Goal: Task Accomplishment & Management: Use online tool/utility

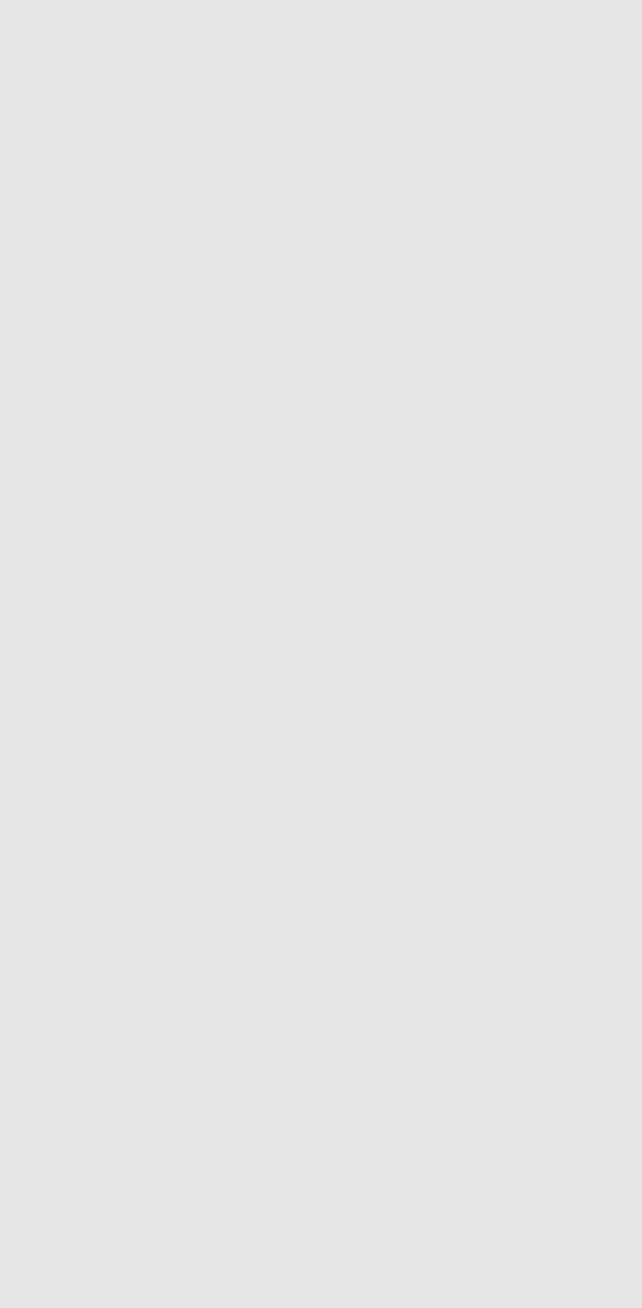
click at [158, 840] on main "Carregando... Buscar Loja [Selecione...] Extrabom - Loja 13 Itapuã Função Selec…" at bounding box center [321, 656] width 642 height 1240
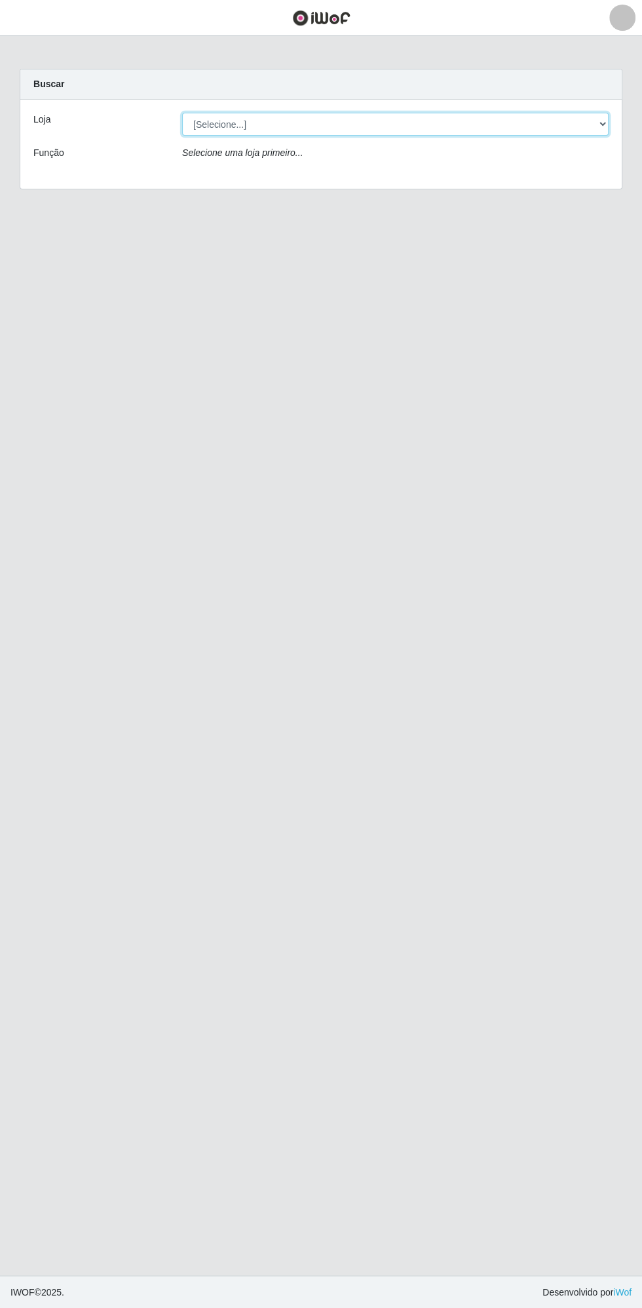
click at [306, 123] on select "[Selecione...] Extrabom - Loja 13 [GEOGRAPHIC_DATA]" at bounding box center [395, 124] width 427 height 23
select select "436"
click at [182, 113] on select "[Selecione...] Extrabom - Loja 13 [GEOGRAPHIC_DATA]" at bounding box center [395, 124] width 427 height 23
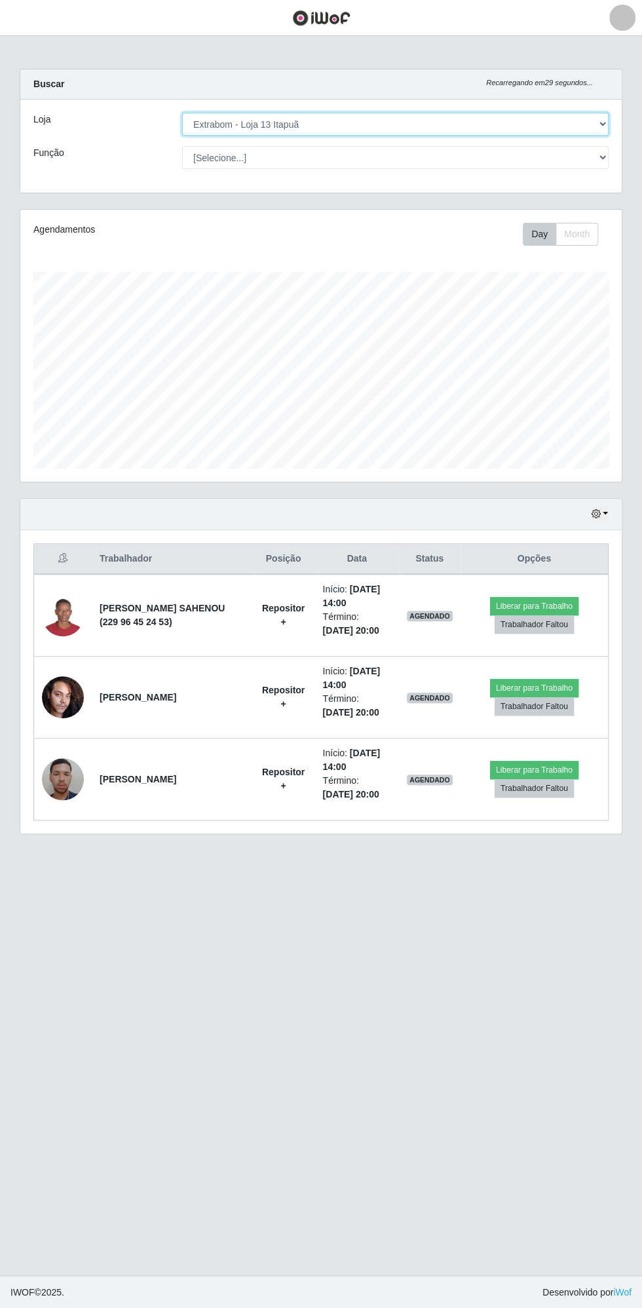
scroll to position [271, 602]
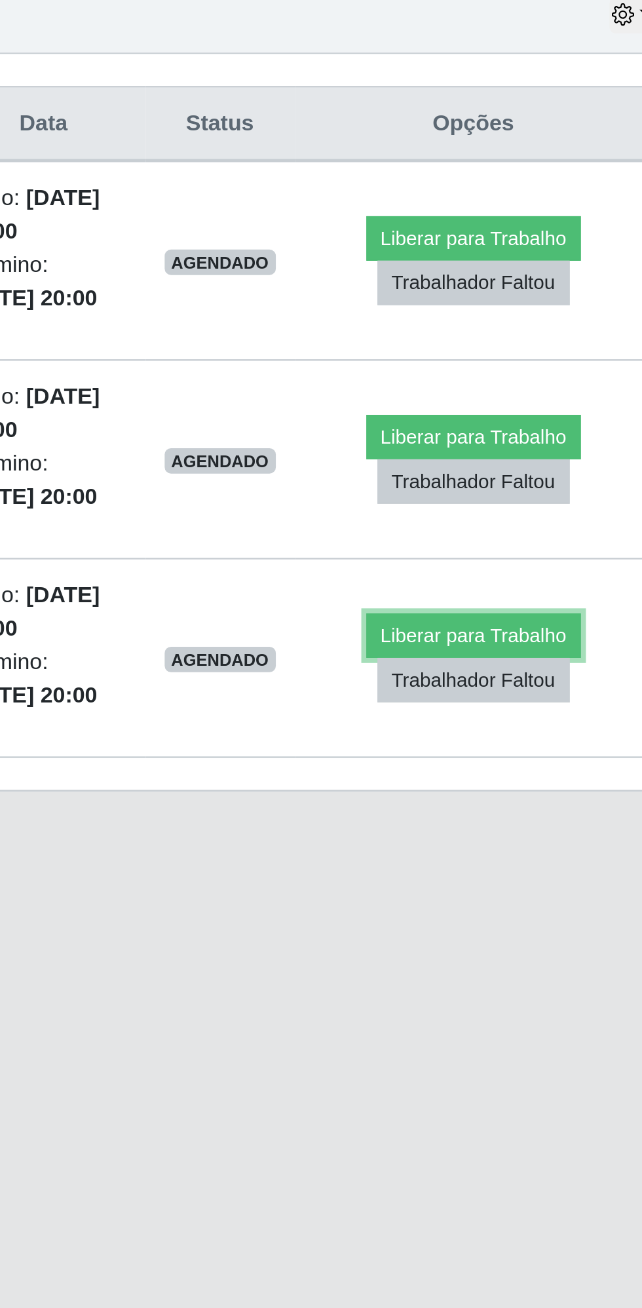
click at [545, 765] on button "Liberar para Trabalho" at bounding box center [534, 770] width 88 height 18
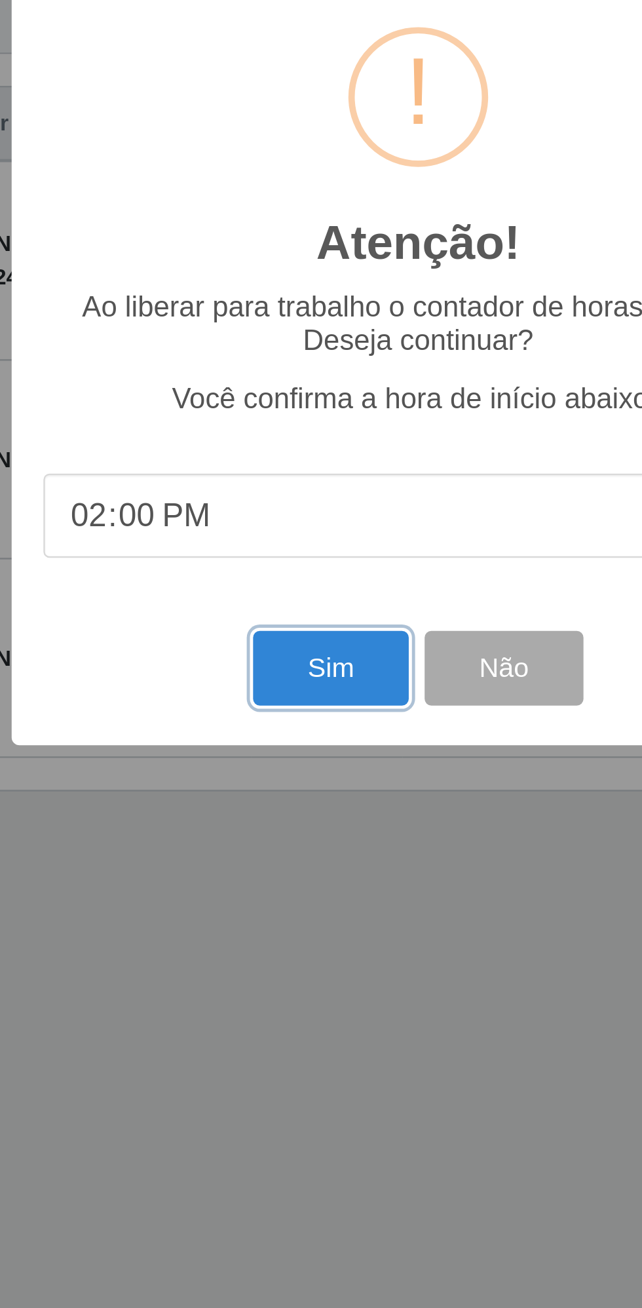
click at [288, 783] on button "Sim" at bounding box center [285, 783] width 64 height 31
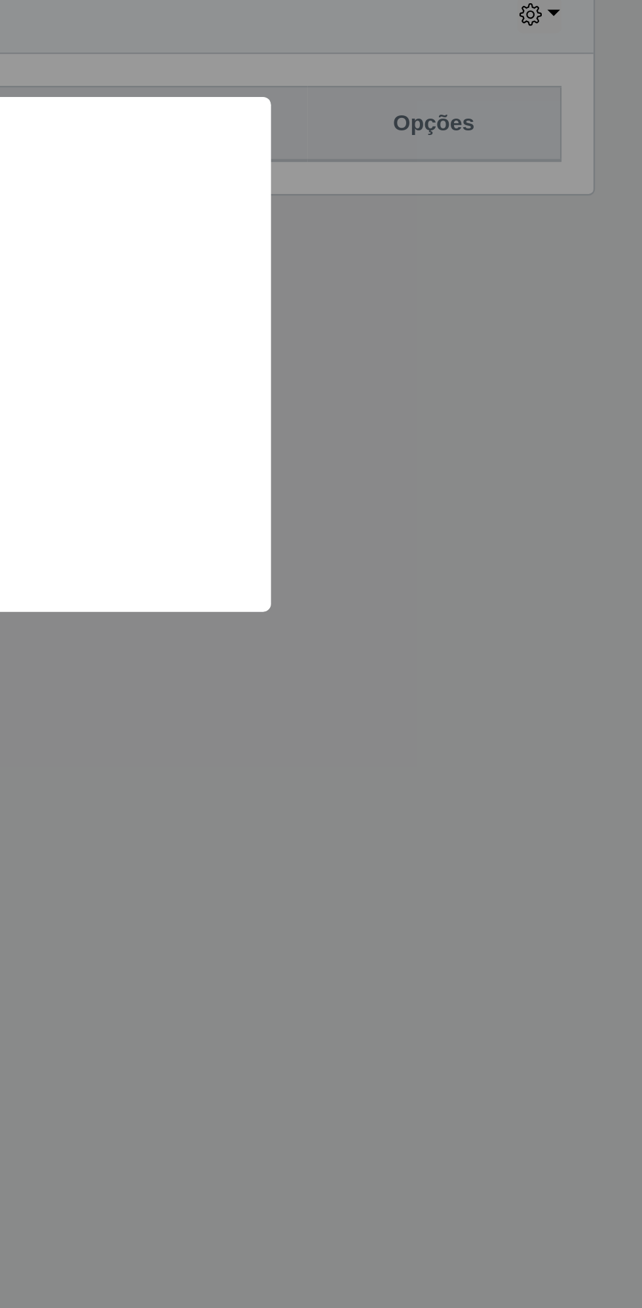
scroll to position [0, 0]
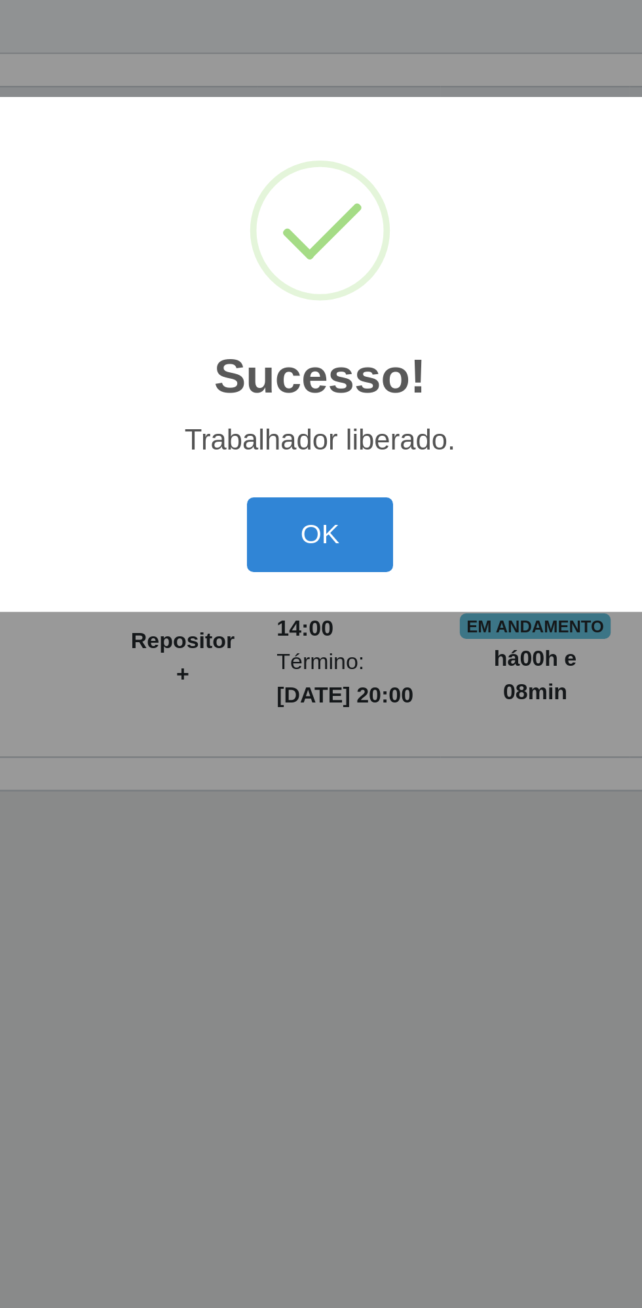
click at [326, 724] on button "OK" at bounding box center [321, 728] width 61 height 31
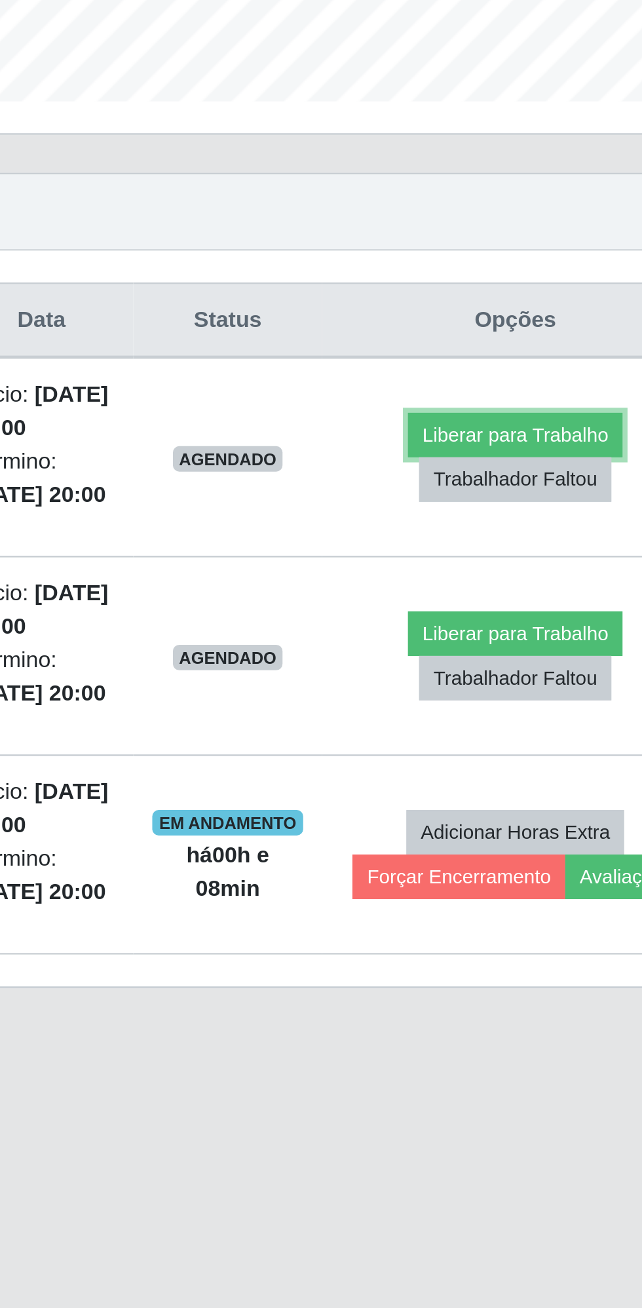
click at [519, 610] on button "Liberar para Trabalho" at bounding box center [528, 606] width 88 height 18
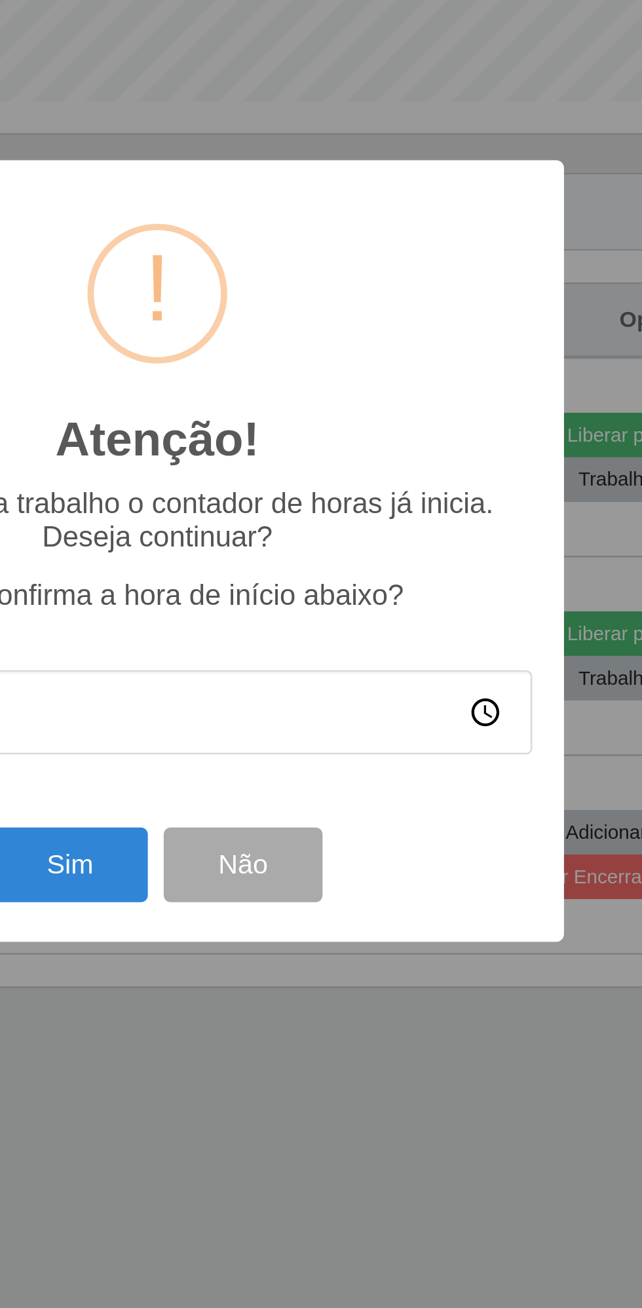
click at [404, 879] on div "Atenção! × Ao liberar para trabalho o contador de horas já inicia. Deseja conti…" at bounding box center [321, 654] width 642 height 1308
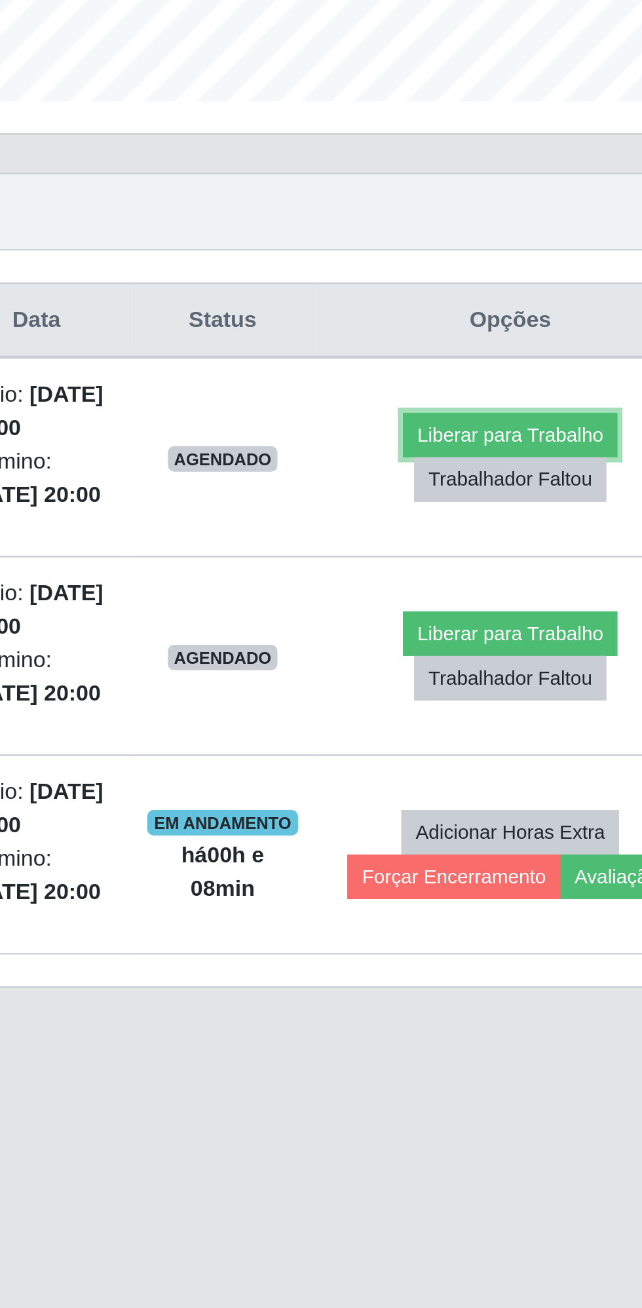
click at [524, 599] on button "Liberar para Trabalho" at bounding box center [528, 606] width 88 height 18
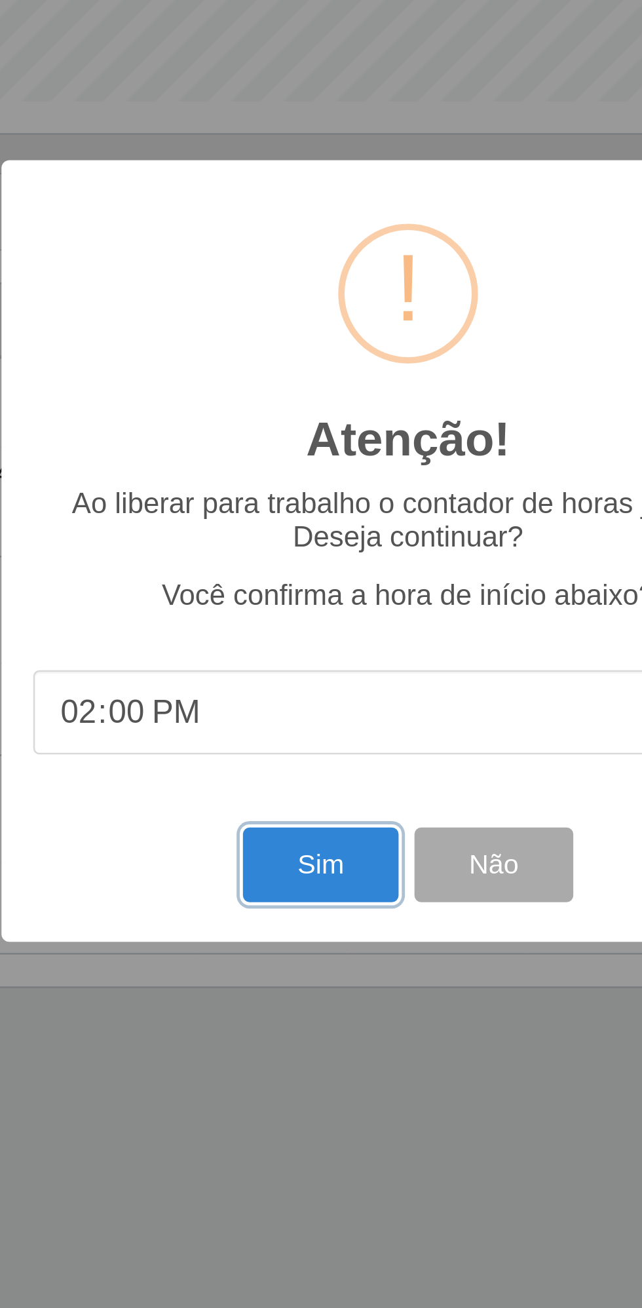
click at [294, 785] on button "Sim" at bounding box center [285, 783] width 64 height 31
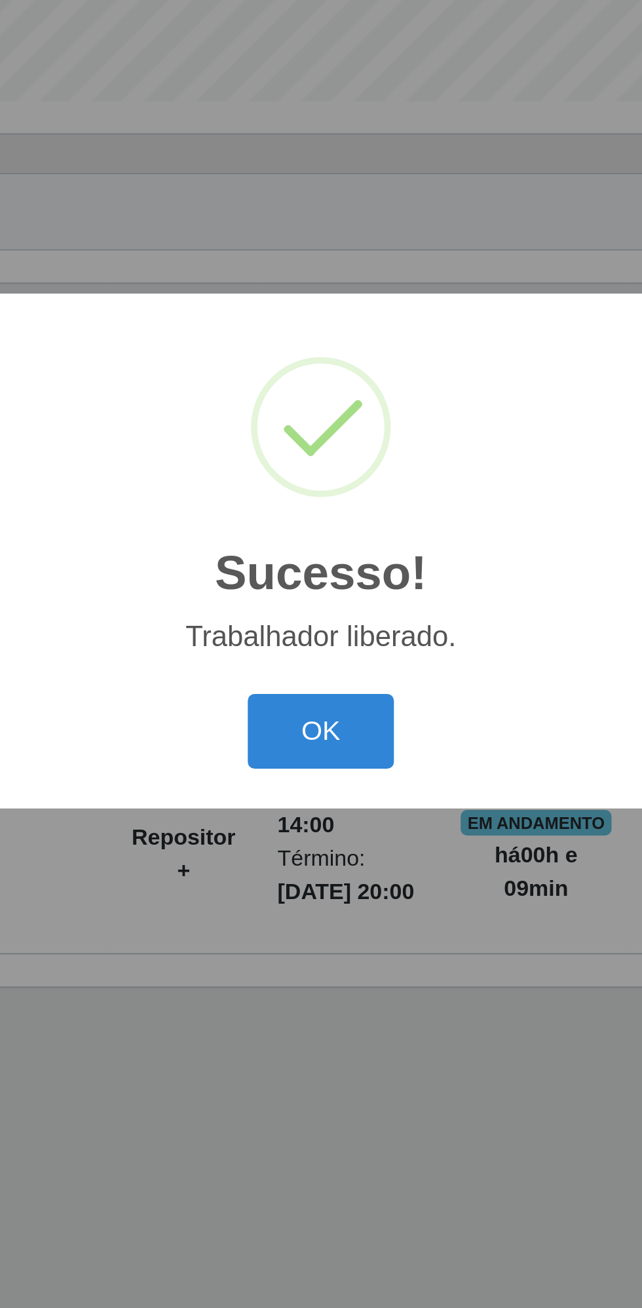
click at [324, 723] on button "OK" at bounding box center [321, 728] width 61 height 31
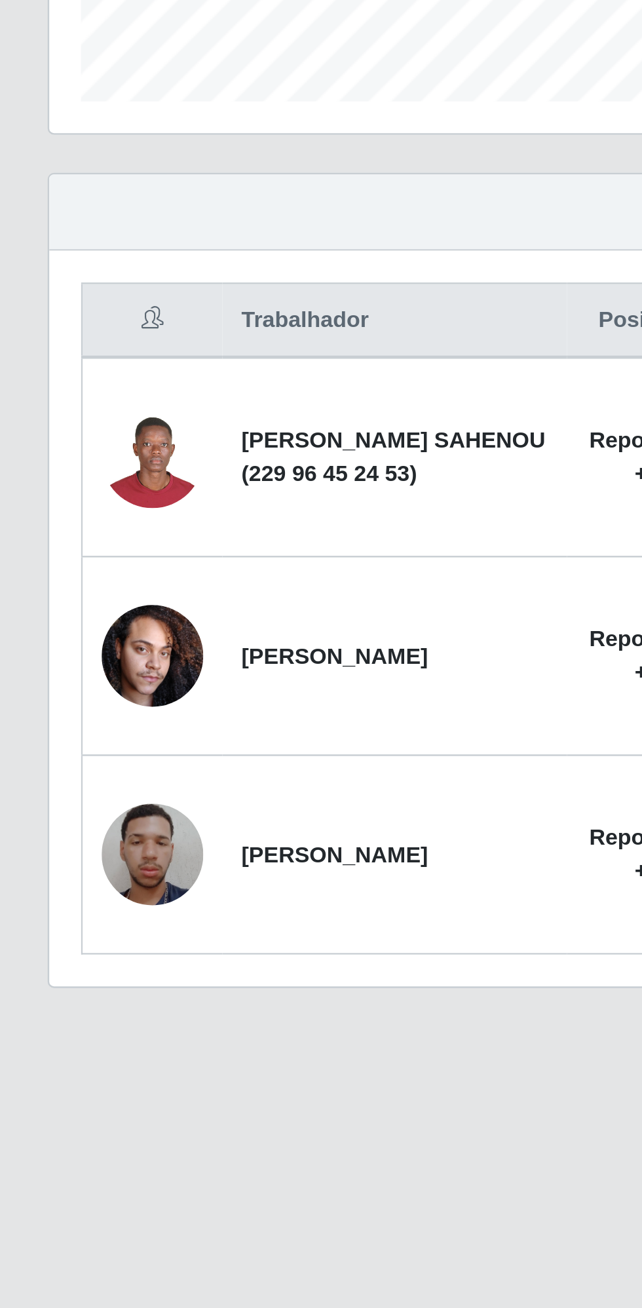
click at [65, 701] on img at bounding box center [63, 697] width 42 height 56
